Goal: Information Seeking & Learning: Learn about a topic

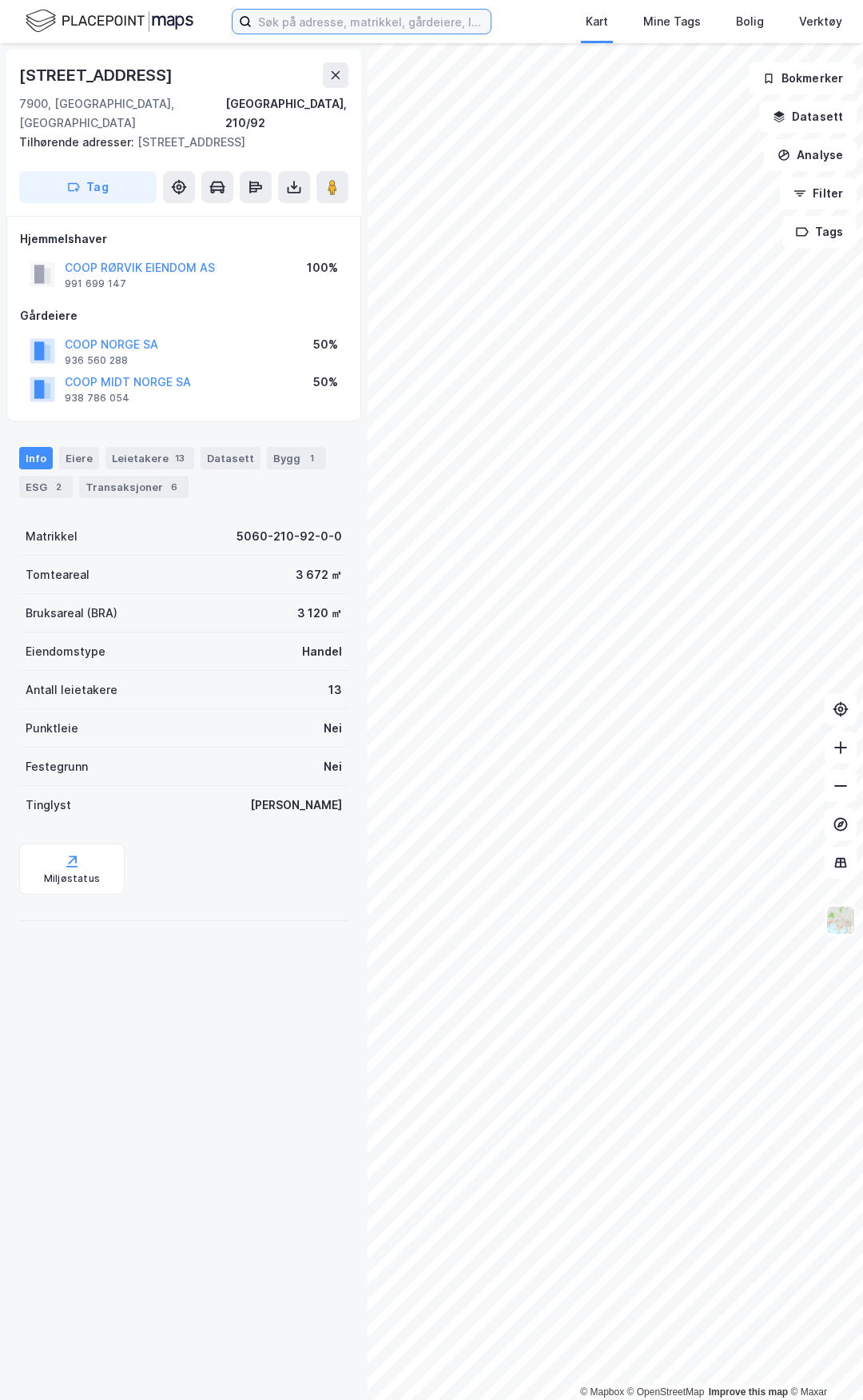
click at [320, 29] on input at bounding box center [371, 21] width 239 height 24
click at [374, 34] on div "Kart Mine Tags Bolig Verktøy [PERSON_NAME]" at bounding box center [431, 21] width 863 height 43
click at [371, 29] on input at bounding box center [371, 21] width 239 height 24
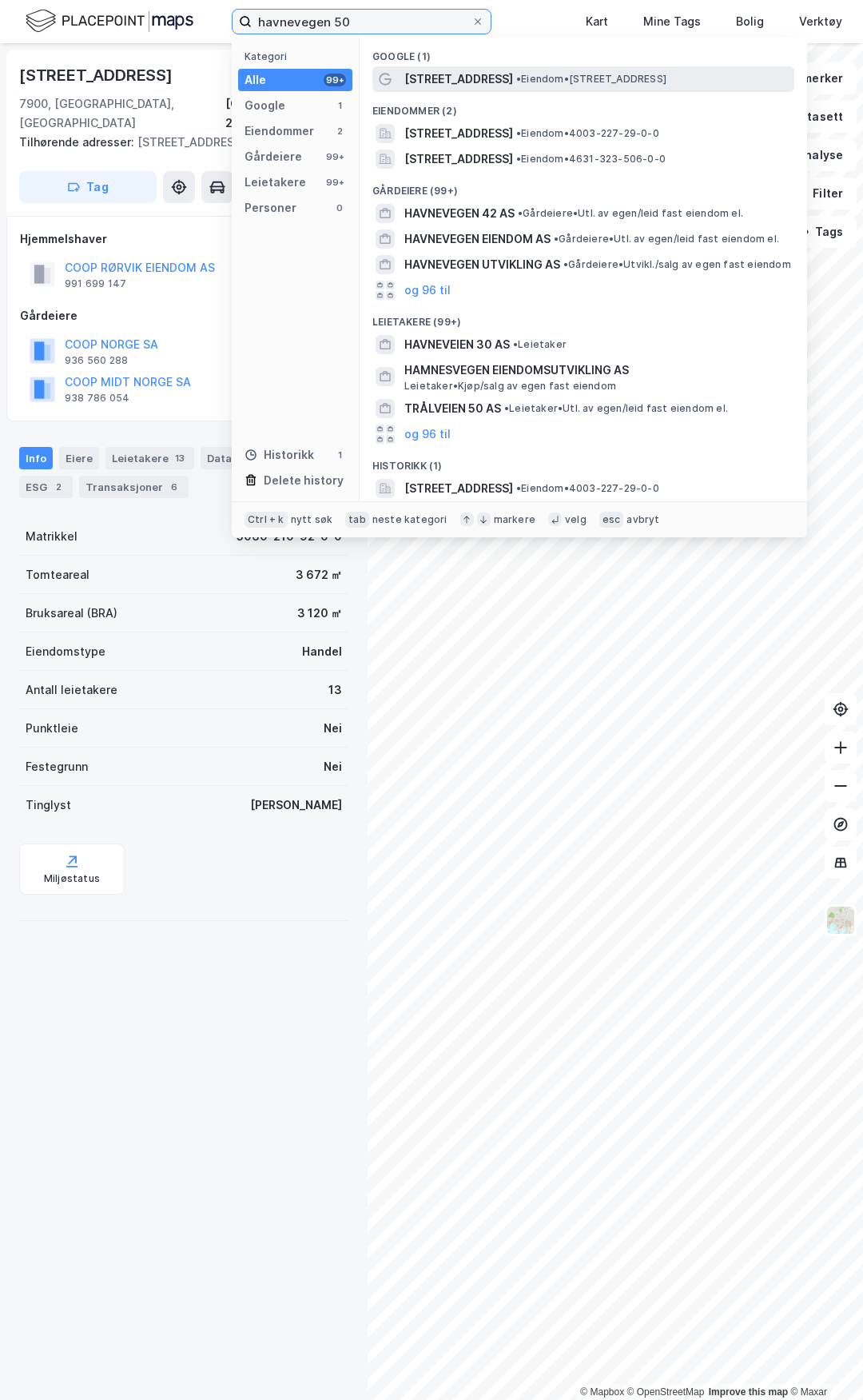
type input "havnevegen 50"
click at [516, 82] on span "• Eiendom • [STREET_ADDRESS]" at bounding box center [591, 79] width 150 height 13
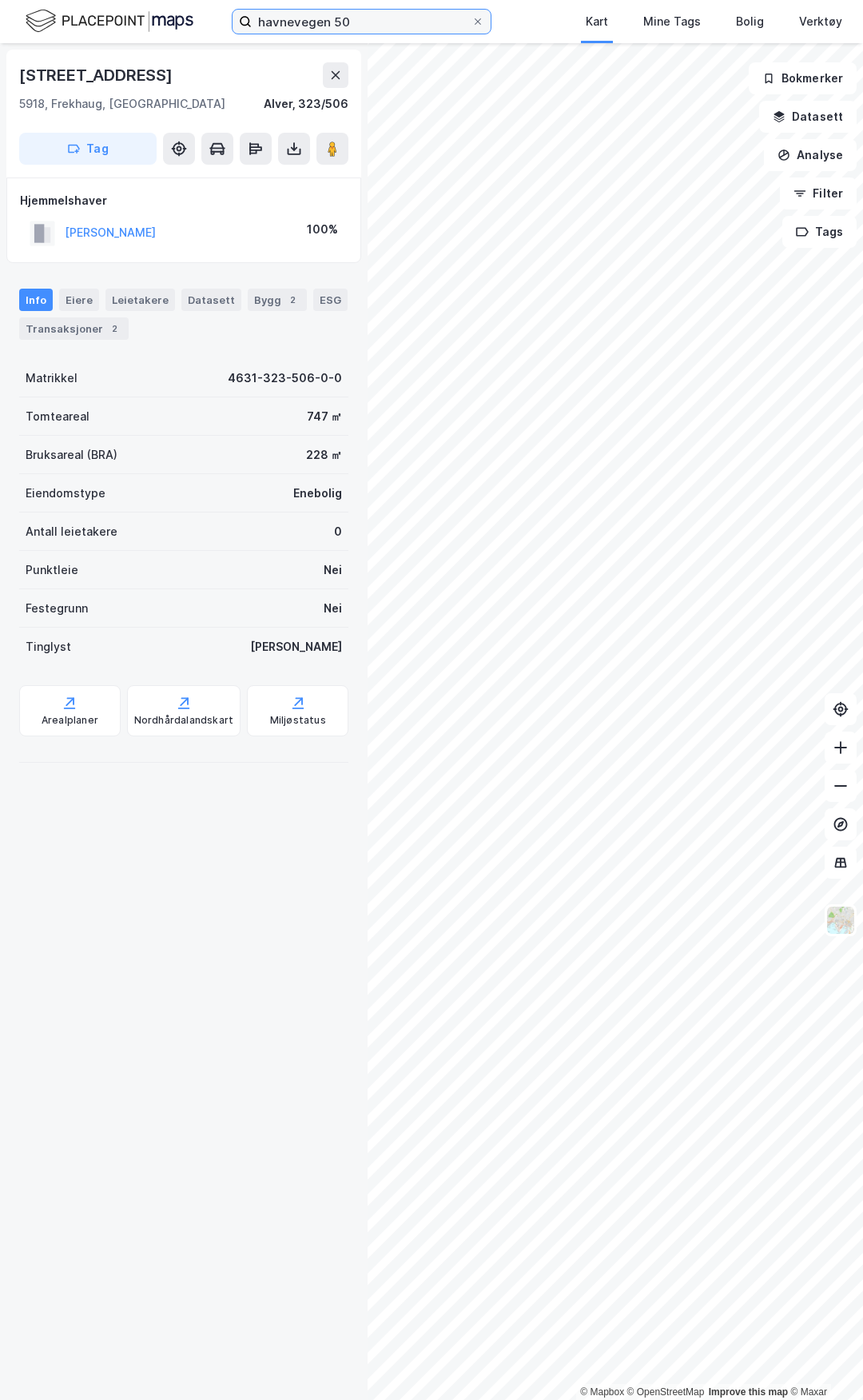
click at [406, 21] on input "havnevegen 50" at bounding box center [361, 21] width 220 height 24
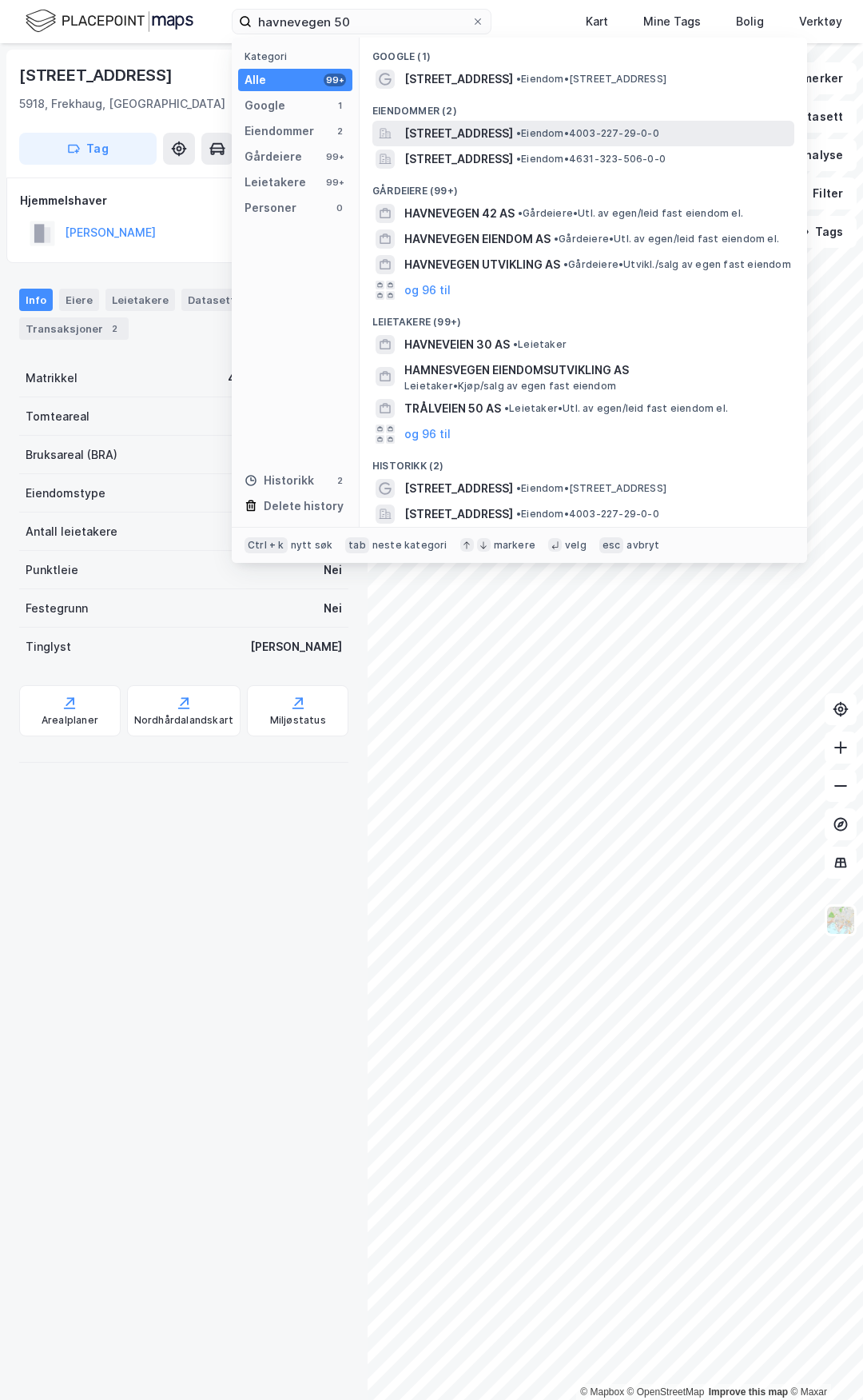
click at [514, 144] on div "[STREET_ADDRESS] • Eiendom • 4003-227-29-0-0" at bounding box center [583, 133] width 422 height 25
